Goal: Information Seeking & Learning: Learn about a topic

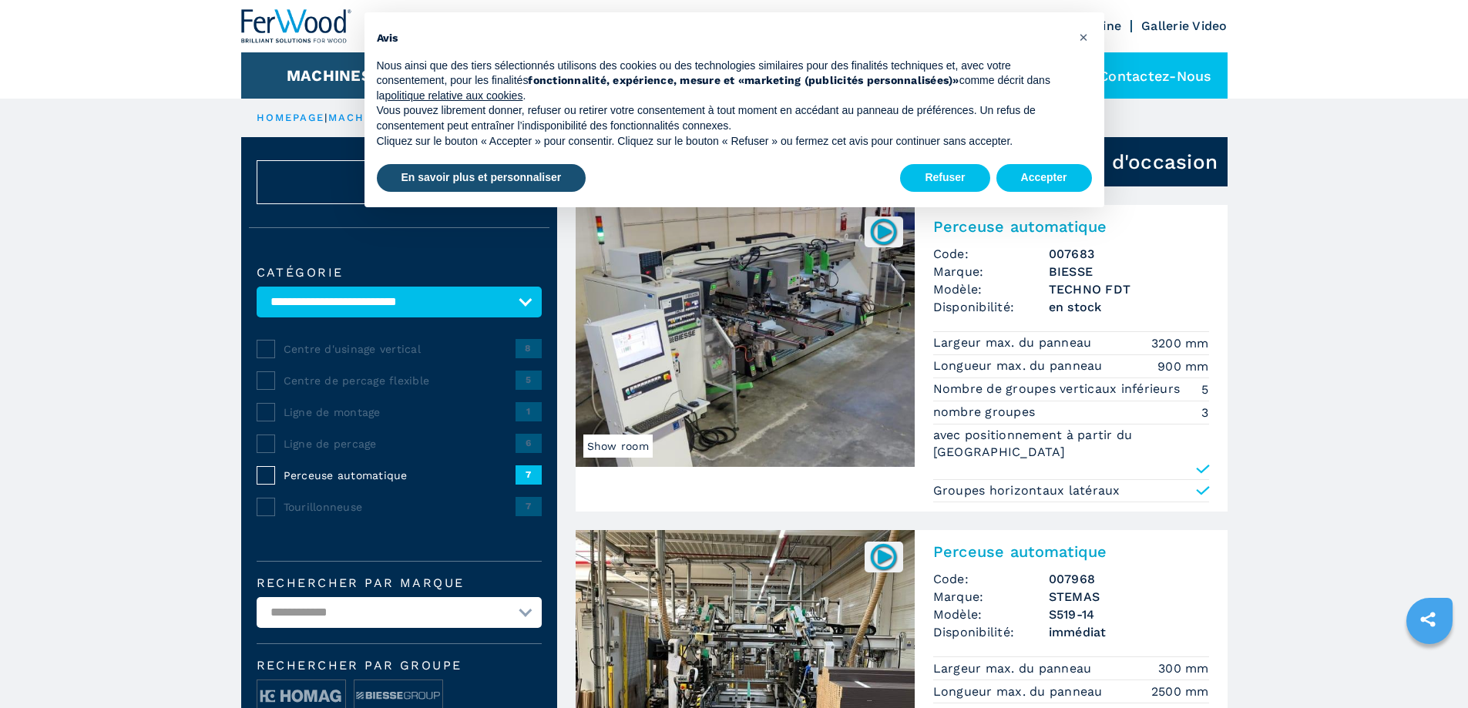
scroll to position [154, 0]
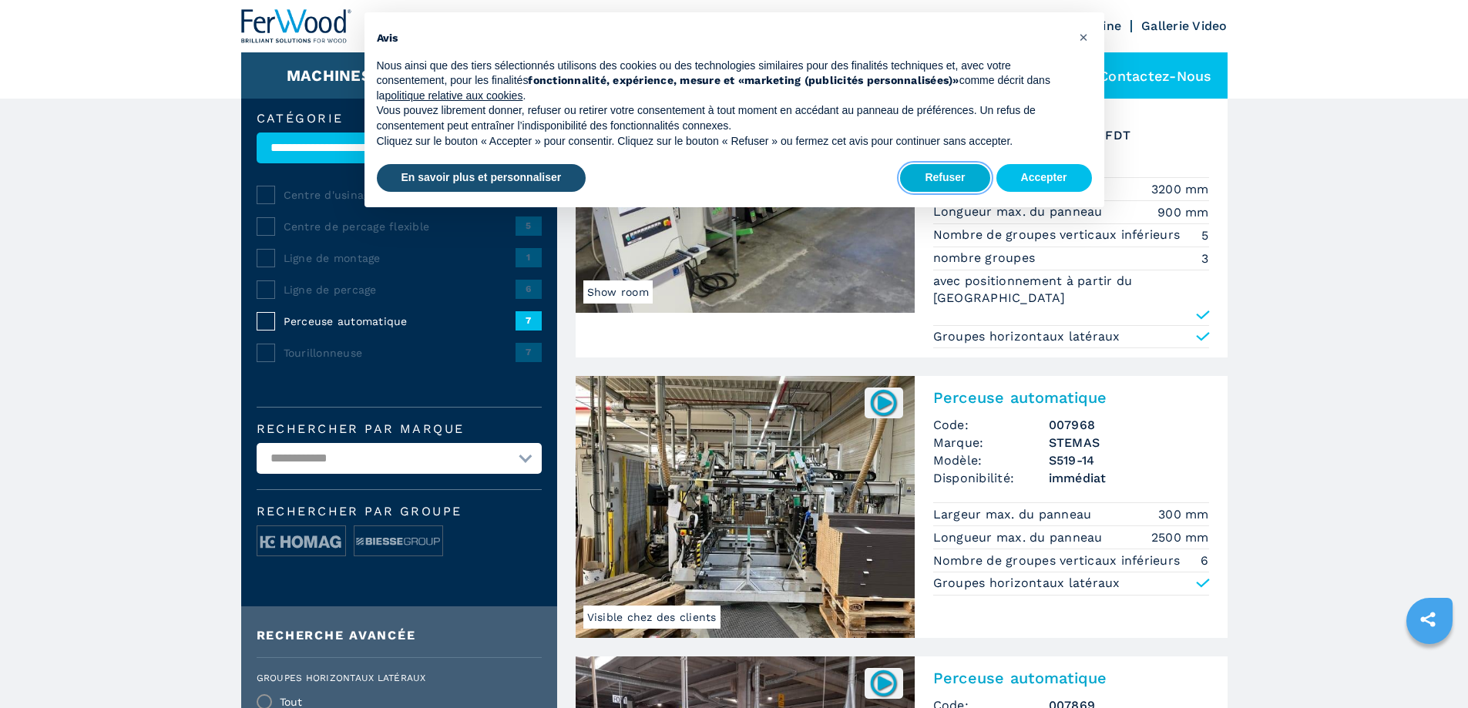
click at [955, 180] on button "Refuser" at bounding box center [944, 178] width 89 height 28
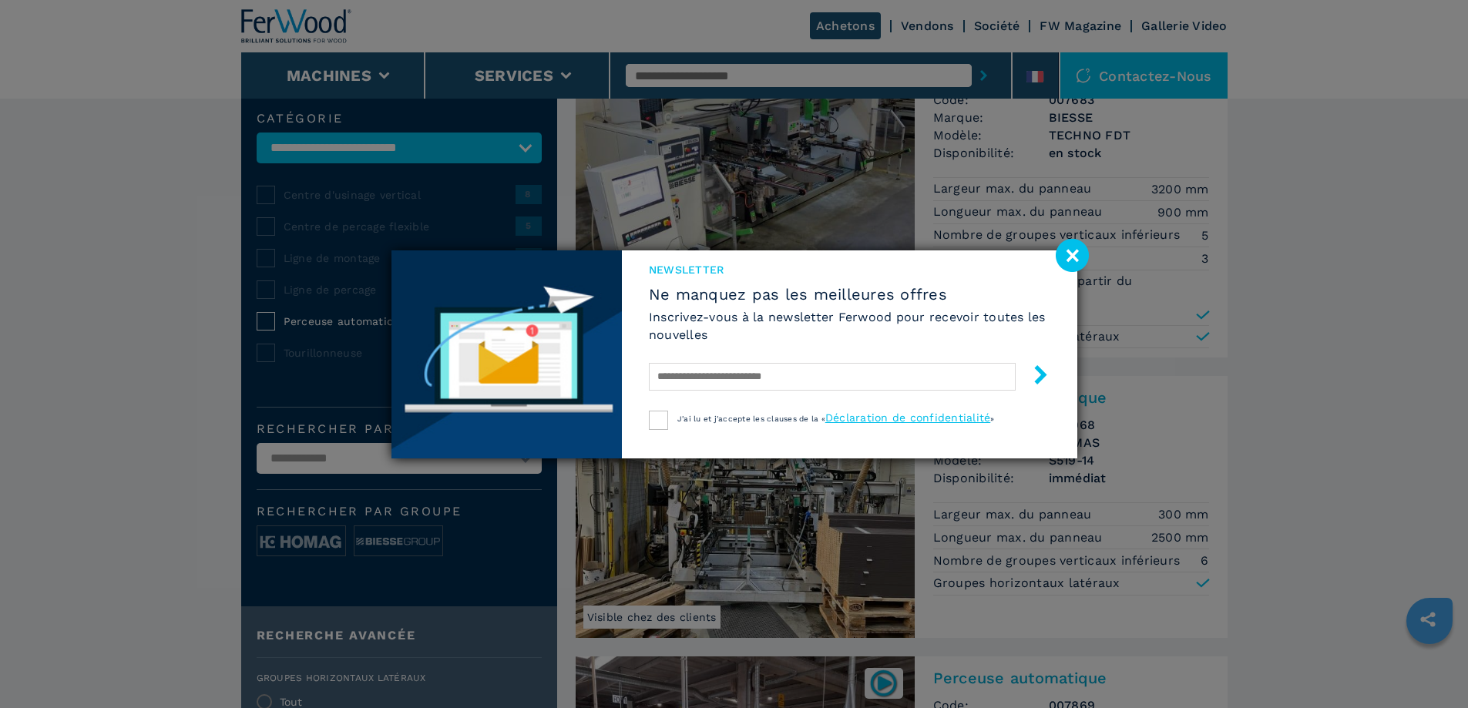
click at [1068, 256] on image at bounding box center [1072, 255] width 33 height 33
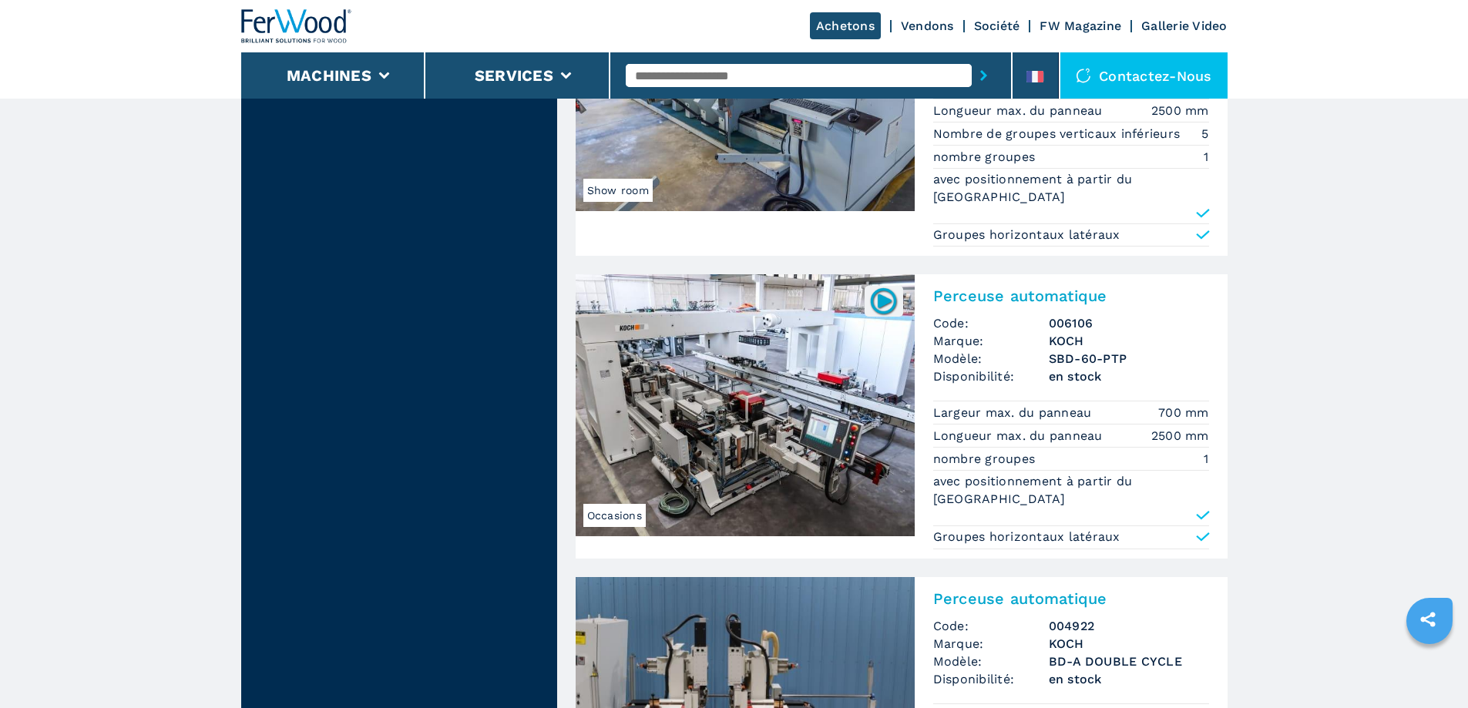
scroll to position [1233, 0]
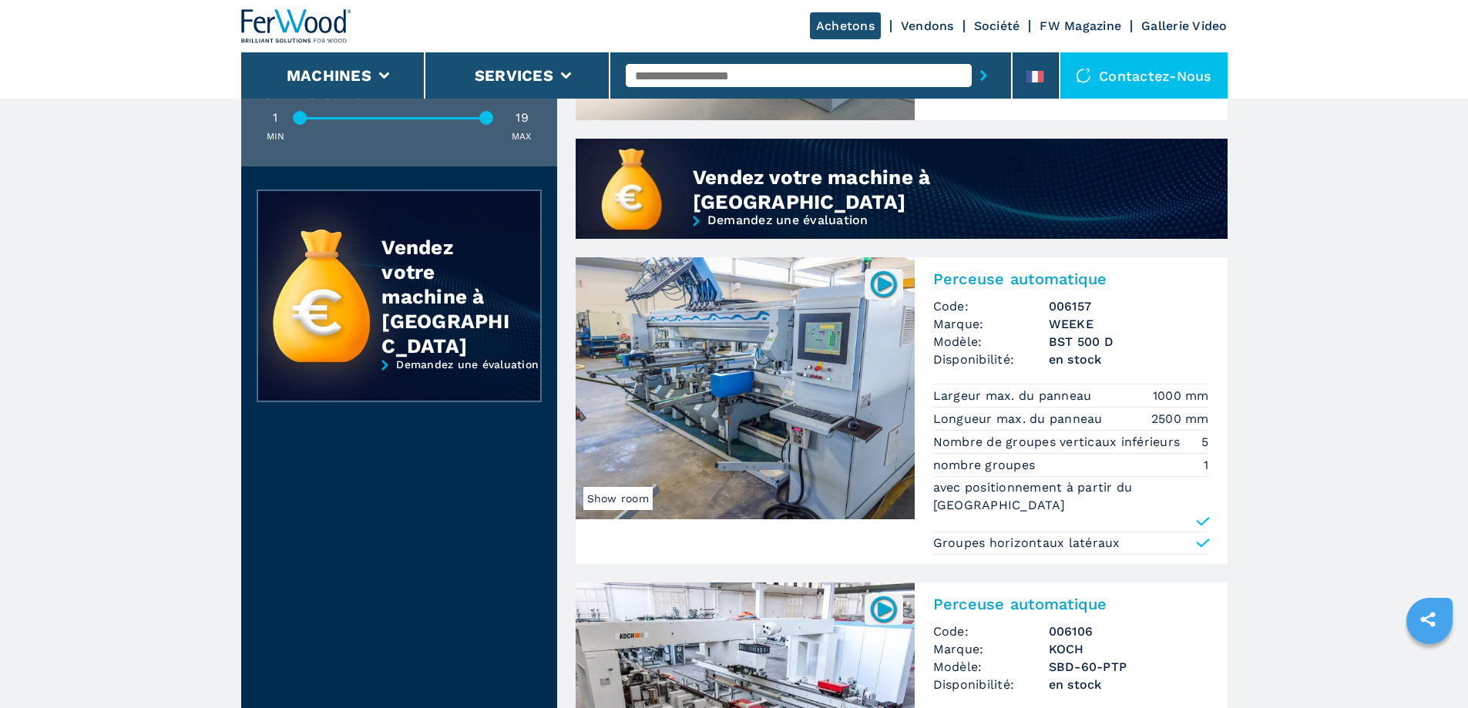
click at [973, 270] on h2 "Perceuse automatique" at bounding box center [1071, 279] width 276 height 18
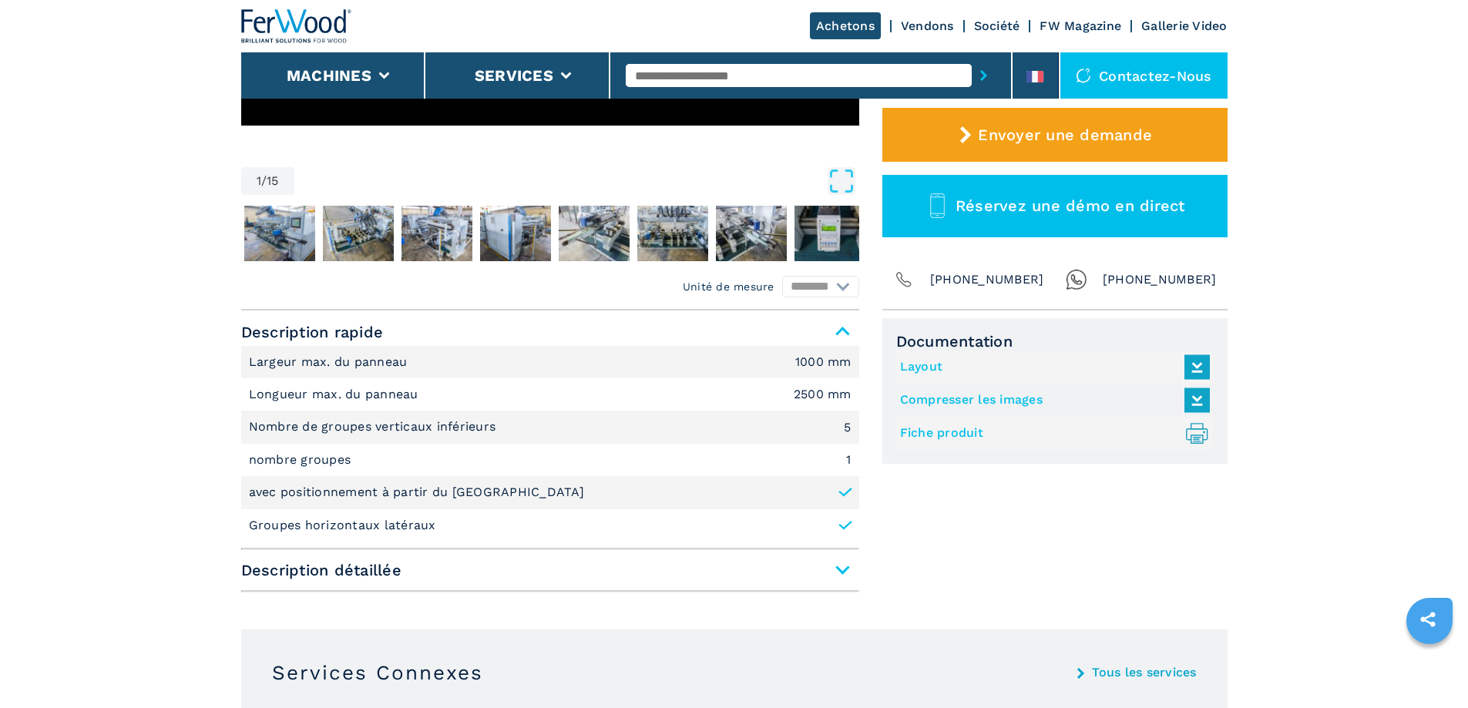
scroll to position [539, 0]
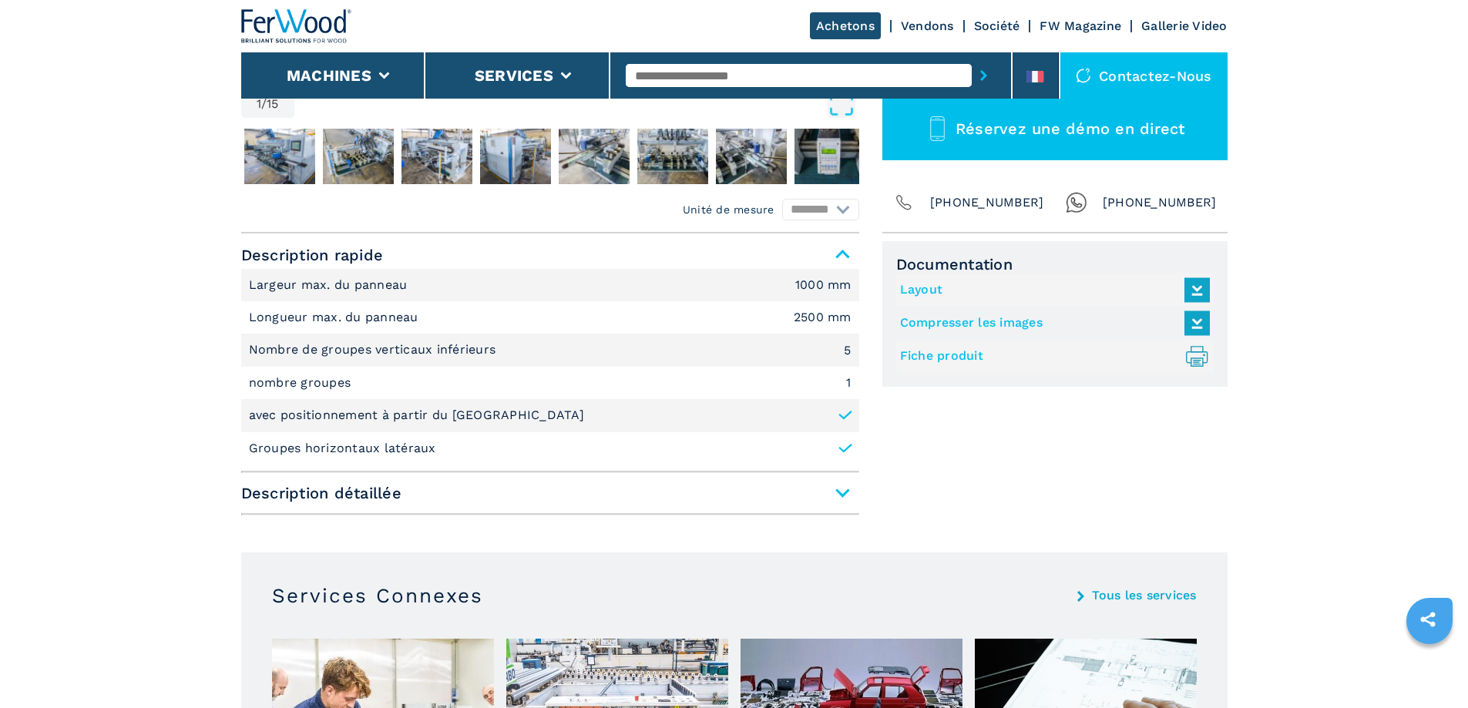
click at [554, 504] on span "Description détaillée" at bounding box center [550, 493] width 618 height 28
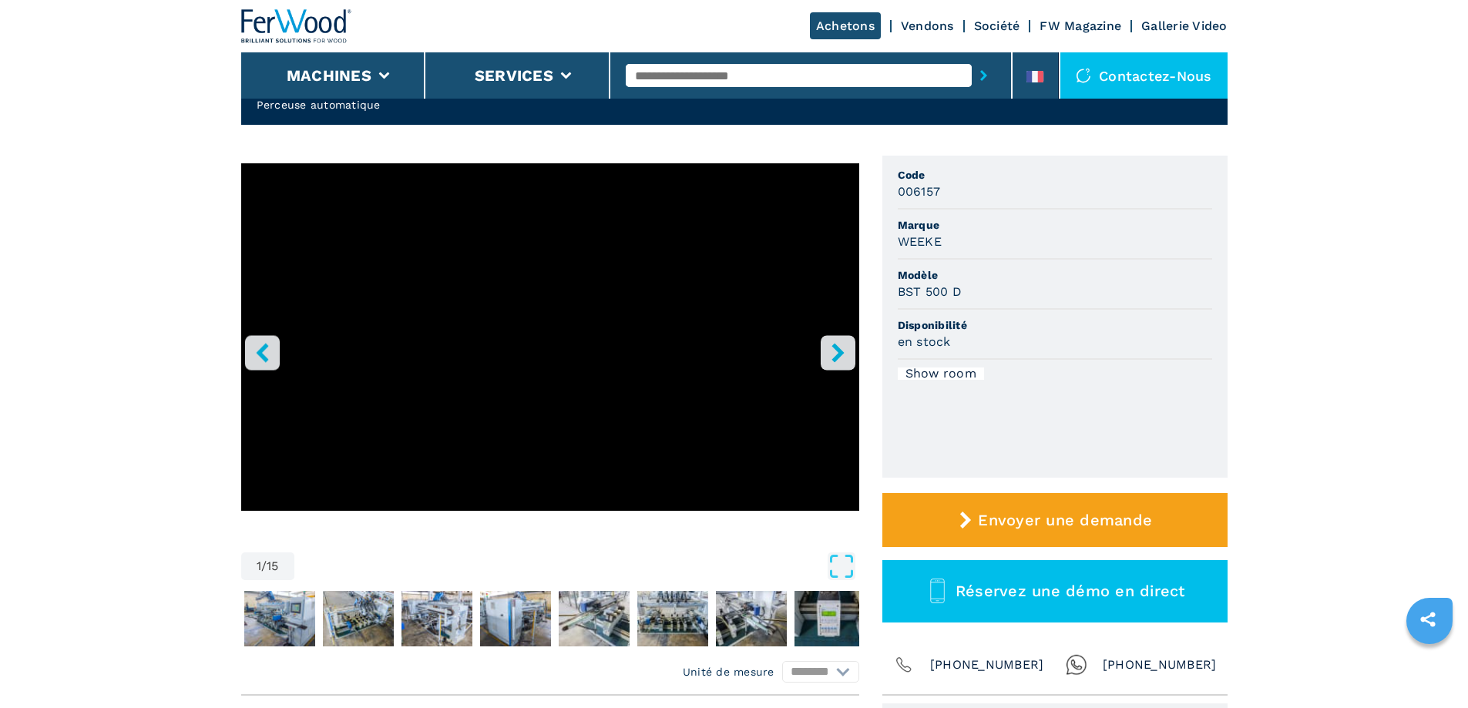
scroll to position [0, 0]
